Goal: Task Accomplishment & Management: Complete application form

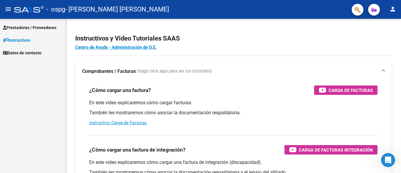
click at [42, 27] on span "Prestadores / Proveedores" at bounding box center [29, 27] width 53 height 6
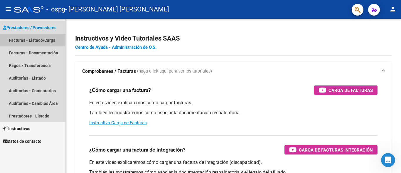
click at [48, 39] on link "Facturas - Listado/Carga" at bounding box center [33, 40] width 66 height 13
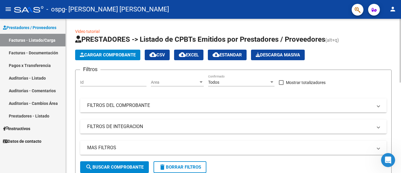
click at [377, 106] on span "FILTROS DEL COMPROBANTE" at bounding box center [232, 105] width 290 height 6
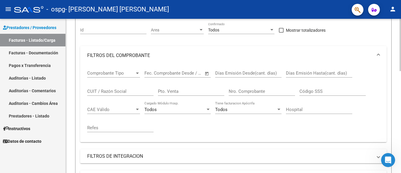
scroll to position [59, 0]
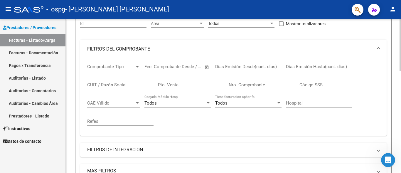
click at [379, 47] on span at bounding box center [379, 49] width 2 height 6
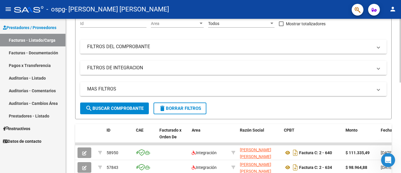
click at [382, 67] on mat-expansion-panel-header "FILTROS DE INTEGRACION" at bounding box center [233, 68] width 307 height 14
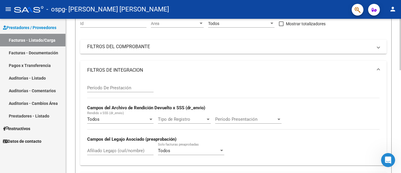
click at [379, 68] on span at bounding box center [379, 70] width 2 height 6
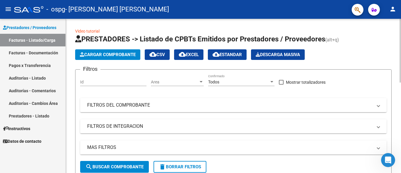
scroll to position [0, 0]
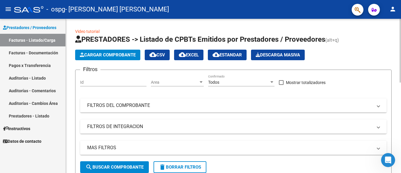
click at [117, 54] on span "Cargar Comprobante" at bounding box center [108, 54] width 56 height 5
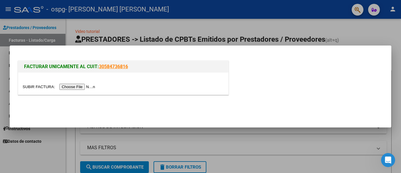
click at [78, 87] on input "file" at bounding box center [60, 87] width 74 height 6
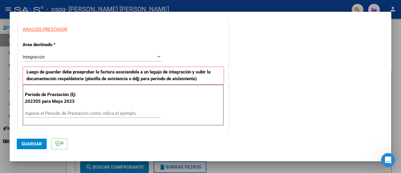
scroll to position [118, 0]
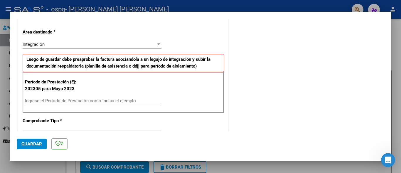
click at [158, 45] on div at bounding box center [159, 43] width 3 height 1
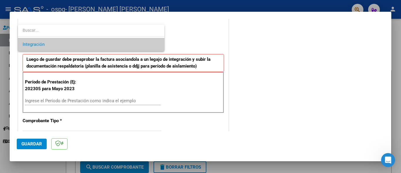
click at [158, 45] on span "Integración" at bounding box center [91, 44] width 137 height 13
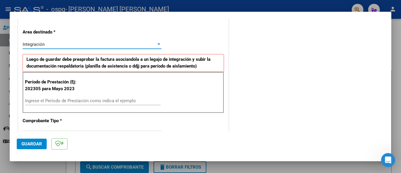
click at [32, 100] on input "Ingrese el Período de Prestación como indica el ejemplo" at bounding box center [93, 100] width 136 height 5
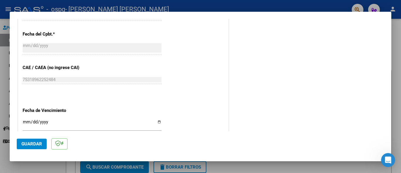
scroll to position [353, 0]
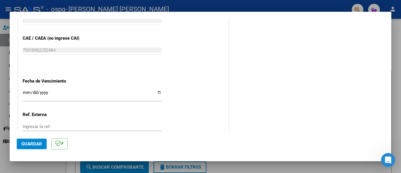
type input "202507"
click at [158, 94] on input "Ingresar la fecha" at bounding box center [92, 94] width 139 height 9
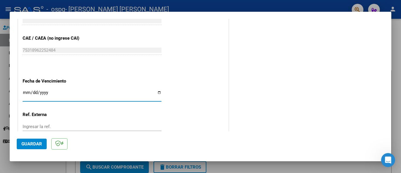
type input "[DATE]"
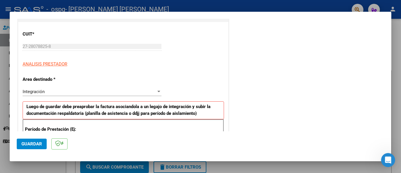
scroll to position [0, 0]
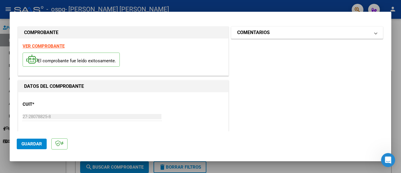
click at [373, 35] on mat-expansion-panel-header "COMENTARIOS" at bounding box center [308, 33] width 152 height 12
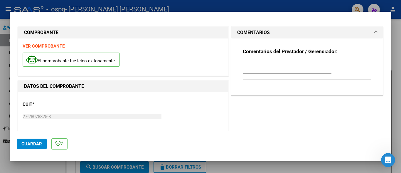
click at [373, 35] on mat-expansion-panel-header "COMENTARIOS" at bounding box center [308, 33] width 152 height 12
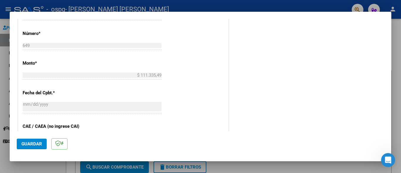
scroll to position [393, 0]
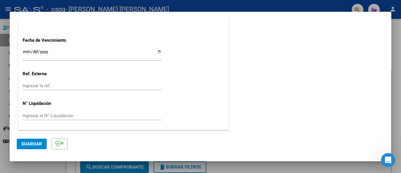
click at [37, 143] on span "Guardar" at bounding box center [31, 143] width 21 height 5
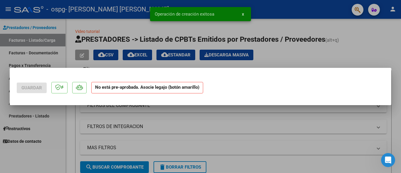
scroll to position [0, 0]
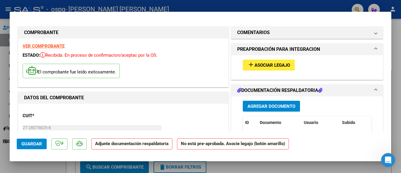
click at [370, 48] on span "PREAPROBACIÓN PARA INTEGRACION" at bounding box center [306, 49] width 138 height 7
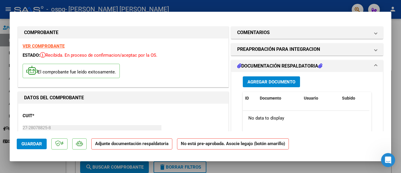
click at [266, 81] on span "Agregar Documento" at bounding box center [272, 81] width 48 height 5
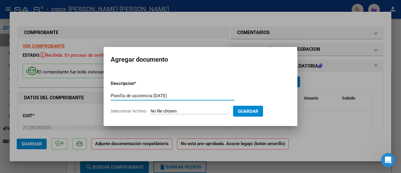
type input "Planilla de asistencia [DATE]"
click at [213, 109] on input "Seleccionar Archivo" at bounding box center [190, 112] width 78 height 6
type input "C:\fakepath\Planilla [DATE] [PERSON_NAME].pdf"
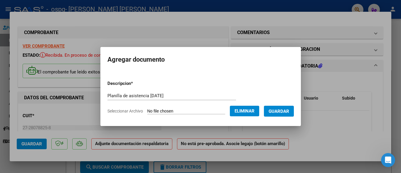
click at [289, 111] on span "Guardar" at bounding box center [279, 111] width 21 height 5
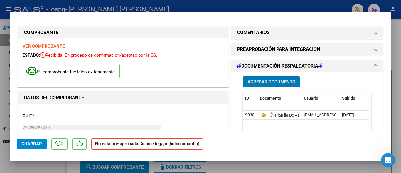
click at [375, 67] on span at bounding box center [376, 66] width 2 height 7
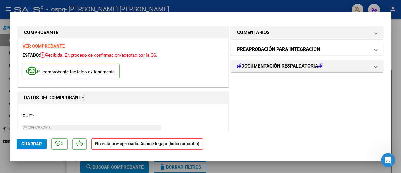
click at [367, 48] on span "PREAPROBACIÓN PARA INTEGRACION" at bounding box center [306, 49] width 138 height 7
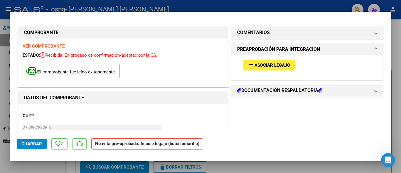
click at [255, 63] on span "Asociar Legajo" at bounding box center [273, 65] width 36 height 5
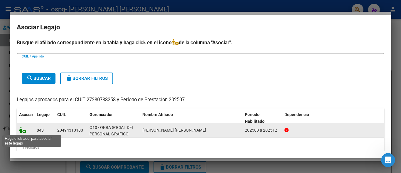
click at [21, 131] on icon at bounding box center [22, 130] width 7 height 6
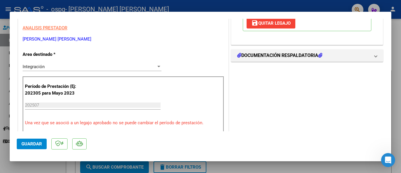
scroll to position [59, 0]
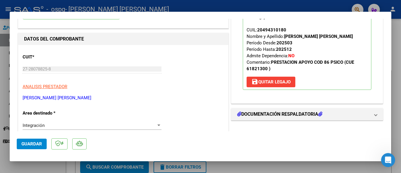
click at [35, 144] on span "Guardar" at bounding box center [31, 143] width 21 height 5
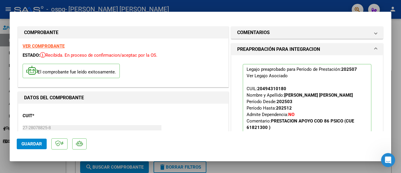
click at [375, 49] on span at bounding box center [376, 49] width 2 height 7
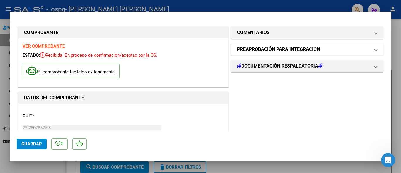
click at [375, 50] on span at bounding box center [376, 49] width 2 height 7
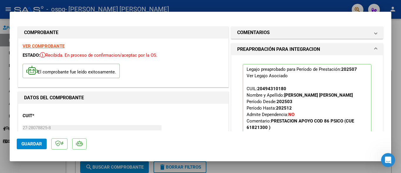
click at [370, 47] on span "PREAPROBACIÓN PARA INTEGRACION" at bounding box center [306, 49] width 138 height 7
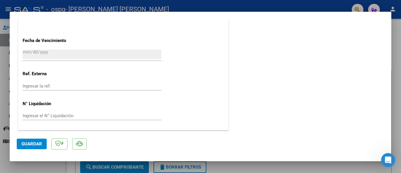
scroll to position [413, 0]
click at [25, 143] on span "Guardar" at bounding box center [31, 143] width 21 height 5
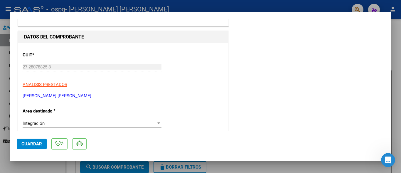
scroll to position [0, 0]
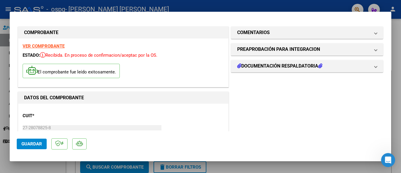
click at [40, 46] on strong "VER COMPROBANTE" at bounding box center [44, 45] width 42 height 5
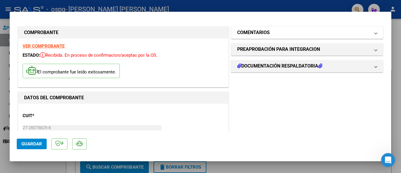
click at [375, 33] on span at bounding box center [376, 32] width 2 height 7
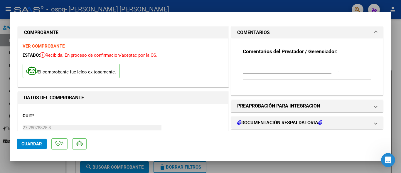
click at [375, 33] on span at bounding box center [376, 32] width 2 height 7
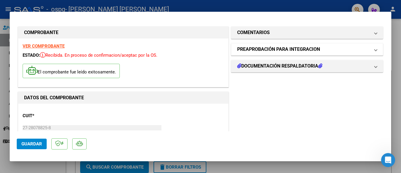
click at [369, 50] on span "PREAPROBACIÓN PARA INTEGRACION" at bounding box center [306, 49] width 138 height 7
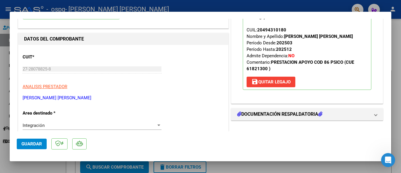
scroll to position [118, 0]
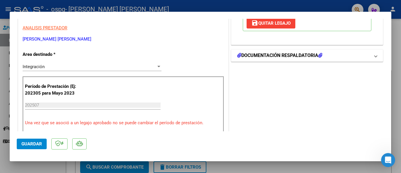
click at [374, 57] on mat-expansion-panel-header "DOCUMENTACIÓN RESPALDATORIA" at bounding box center [308, 56] width 152 height 12
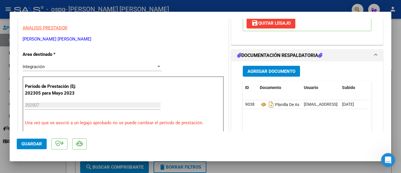
click at [375, 55] on span at bounding box center [376, 55] width 2 height 7
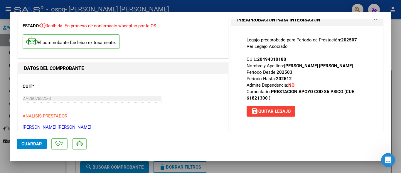
scroll to position [0, 0]
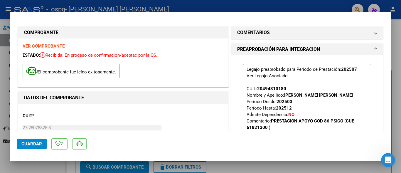
click at [375, 48] on span at bounding box center [376, 49] width 2 height 7
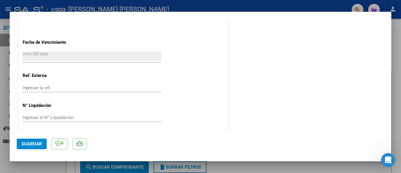
scroll to position [413, 0]
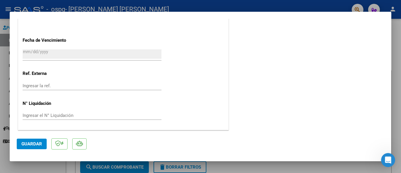
click at [33, 143] on span "Guardar" at bounding box center [31, 143] width 21 height 5
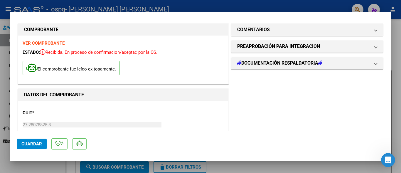
scroll to position [0, 0]
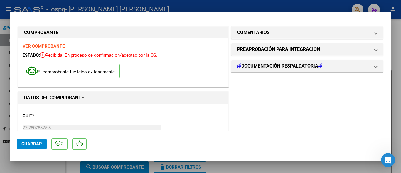
click at [384, 5] on div at bounding box center [200, 86] width 401 height 173
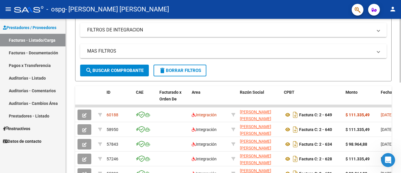
scroll to position [118, 0]
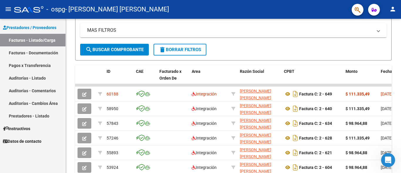
click at [44, 65] on link "Pagos x Transferencia" at bounding box center [33, 65] width 66 height 13
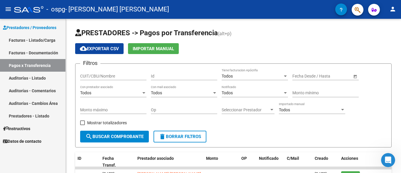
click at [48, 26] on span "Prestadores / Proveedores" at bounding box center [29, 27] width 53 height 6
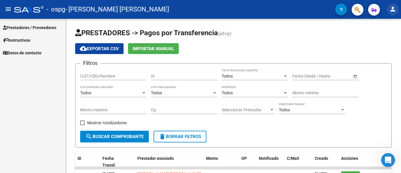
click at [393, 11] on mat-icon "person" at bounding box center [393, 9] width 7 height 7
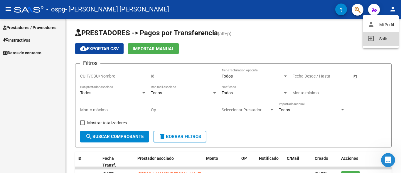
click at [385, 39] on button "exit_to_app Salir" at bounding box center [381, 39] width 36 height 14
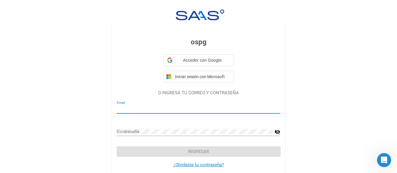
type input "[EMAIL_ADDRESS][DOMAIN_NAME]"
